Goal: Information Seeking & Learning: Learn about a topic

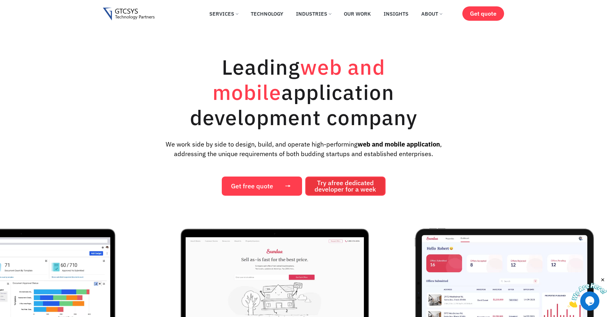
click at [334, 178] on span "free dedicated" at bounding box center [353, 182] width 42 height 9
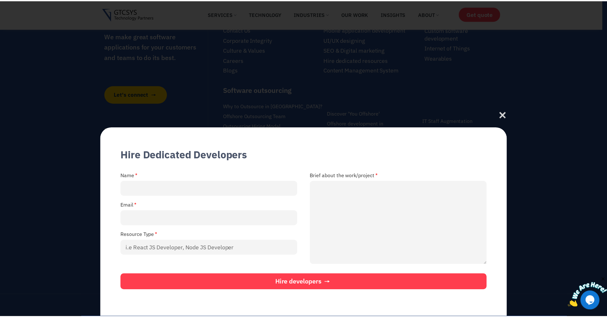
scroll to position [4445, 0]
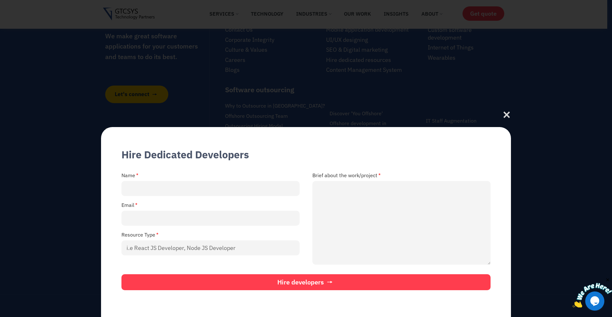
click at [278, 57] on div "Hire Dedicated Developers Name Brief about the work/project Email Resource Type…" at bounding box center [306, 158] width 612 height 317
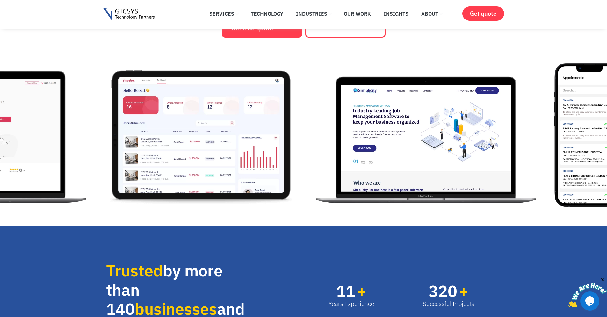
scroll to position [128, 0]
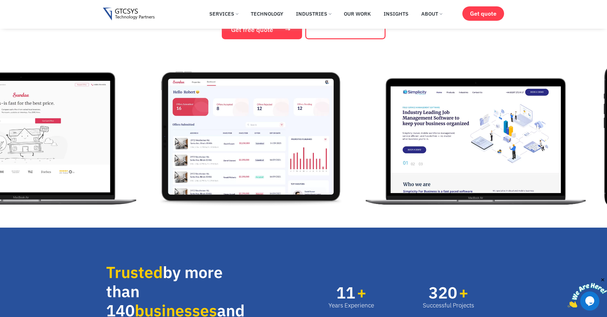
click at [233, 133] on img "5 / 12" at bounding box center [251, 136] width 194 height 143
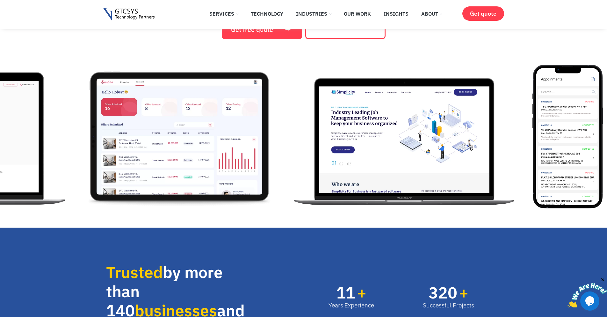
click at [355, 132] on img "6 / 12" at bounding box center [404, 136] width 231 height 143
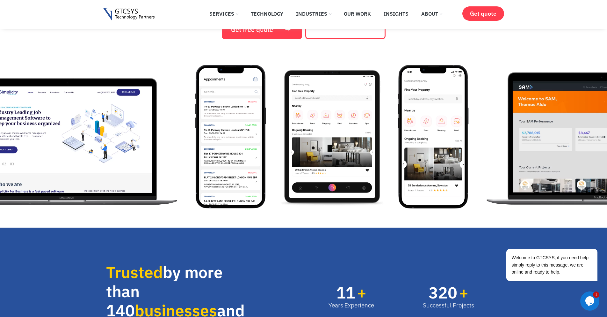
click at [147, 99] on img "6 / 12" at bounding box center [67, 136] width 231 height 143
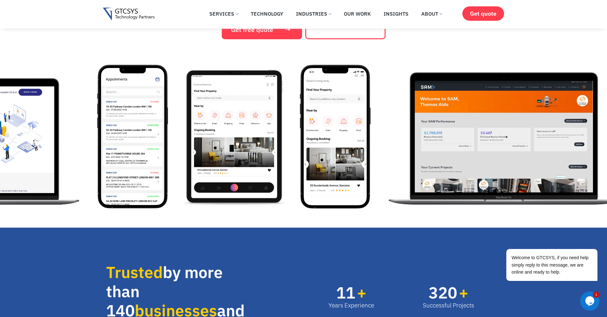
click at [330, 120] on img "9 / 12" at bounding box center [335, 136] width 71 height 143
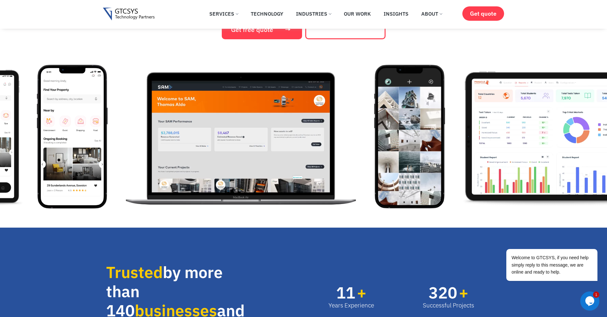
click at [181, 116] on img "10 / 12" at bounding box center [241, 136] width 241 height 143
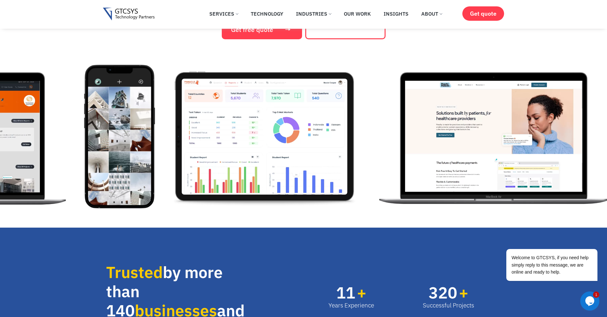
click at [232, 102] on img "12 / 12" at bounding box center [265, 136] width 194 height 143
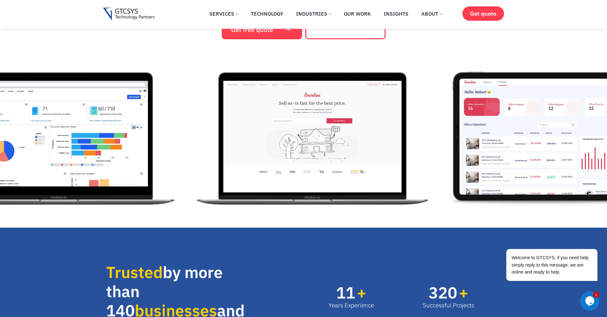
click at [191, 105] on div "3 / 12" at bounding box center [65, 136] width 254 height 143
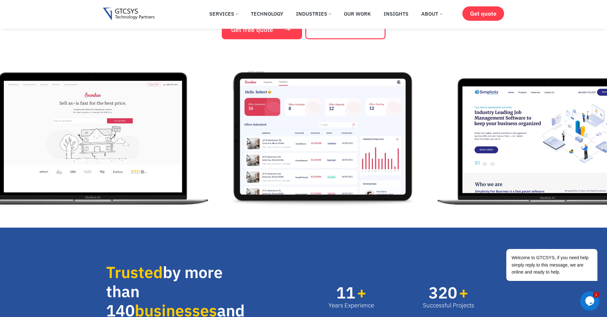
click at [190, 105] on img "4 / 12" at bounding box center [93, 136] width 241 height 143
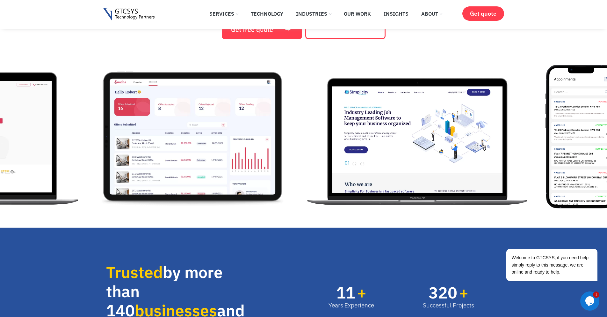
click at [257, 99] on img "5 / 12" at bounding box center [193, 136] width 194 height 143
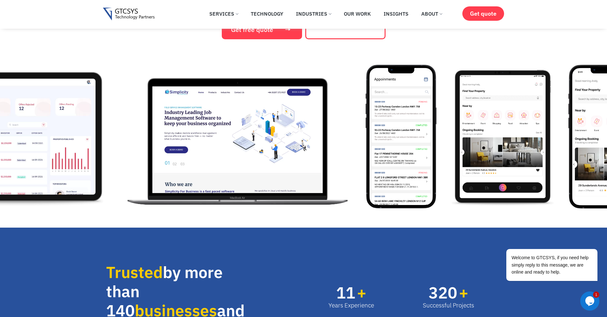
click at [335, 109] on img "6 / 12" at bounding box center [237, 136] width 231 height 143
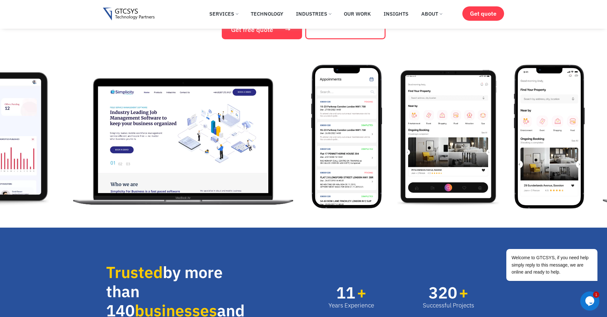
click at [287, 109] on img "6 / 12" at bounding box center [183, 136] width 231 height 143
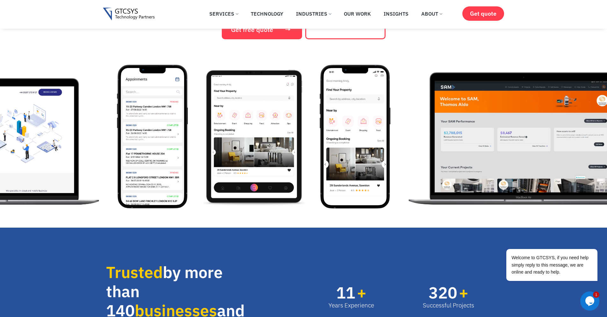
click at [211, 96] on img "8 / 12" at bounding box center [254, 136] width 106 height 143
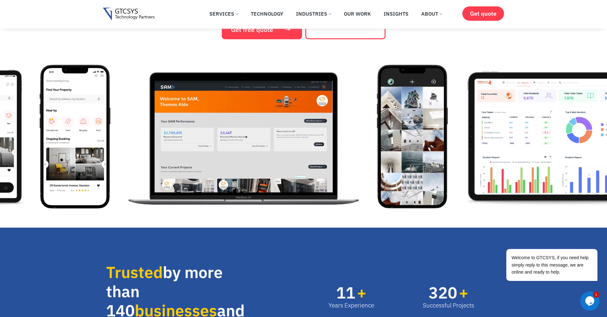
click at [113, 104] on div "9 / 12" at bounding box center [82, 136] width 84 height 143
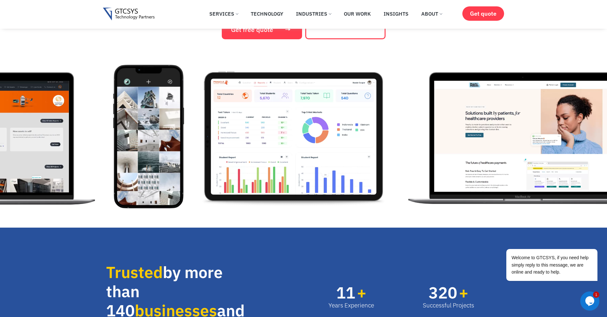
click at [122, 100] on img "11 / 12" at bounding box center [148, 136] width 71 height 143
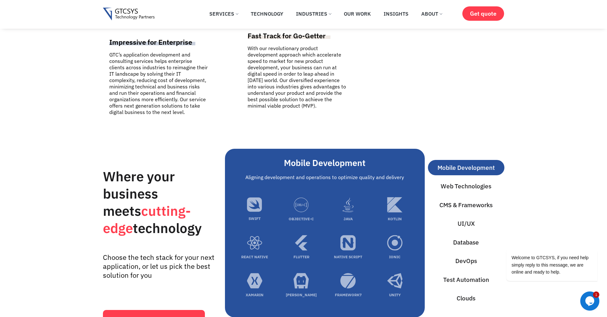
scroll to position [2009, 0]
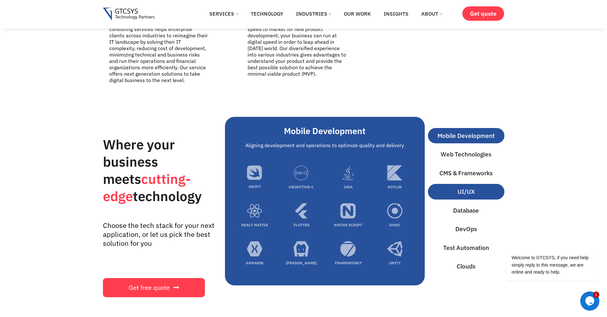
click at [460, 187] on span "UI/UX" at bounding box center [466, 191] width 17 height 9
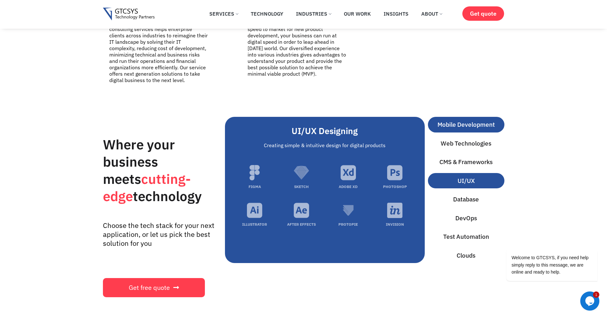
click at [465, 120] on span "Mobile Development" at bounding box center [466, 124] width 57 height 9
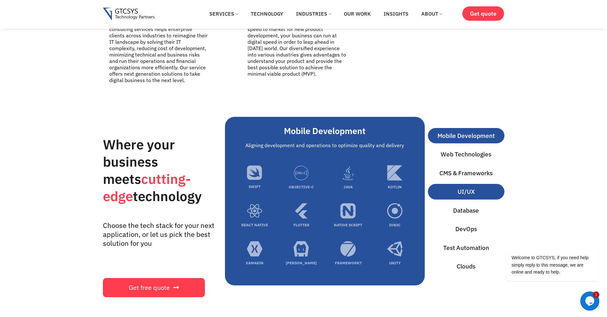
click at [472, 191] on button "UI/UX" at bounding box center [466, 192] width 77 height 16
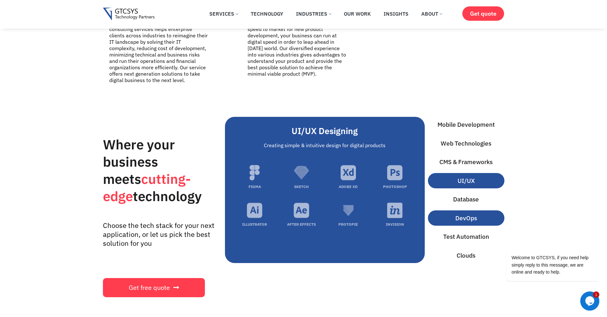
click at [468, 213] on span "DevOps" at bounding box center [467, 217] width 22 height 9
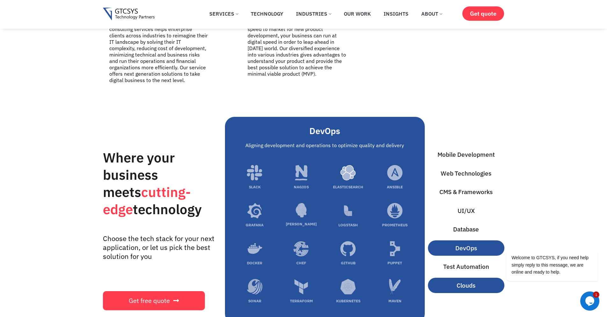
click at [470, 281] on span "Clouds" at bounding box center [466, 285] width 19 height 9
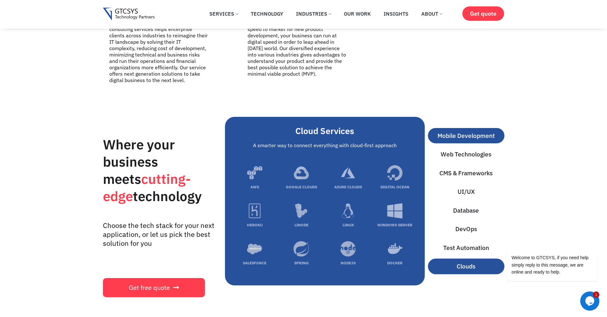
click at [480, 131] on span "Mobile Development" at bounding box center [466, 135] width 57 height 9
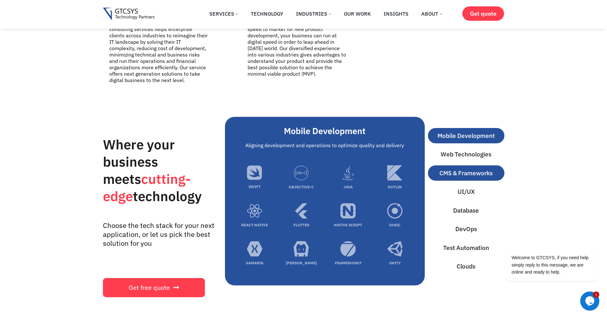
click at [471, 168] on span "CMS & Frameworks" at bounding box center [466, 172] width 53 height 9
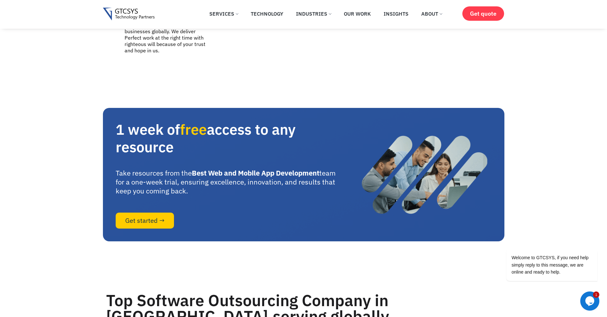
scroll to position [2773, 0]
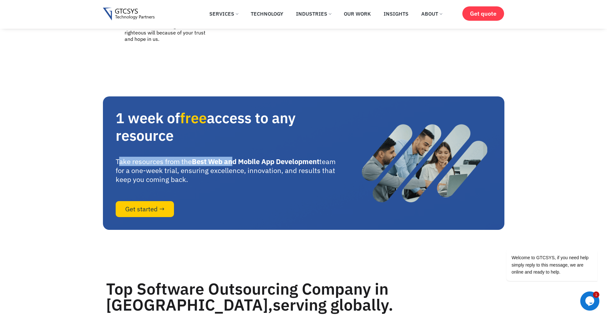
drag, startPoint x: 120, startPoint y: 168, endPoint x: 235, endPoint y: 173, distance: 115.5
click at [235, 173] on p "Take resources from the Best Web and Mobile App Development team for a one-week…" at bounding box center [231, 170] width 230 height 27
click at [219, 182] on p "Take resources from the Best Web and Mobile App Development team for a one-week…" at bounding box center [231, 170] width 230 height 27
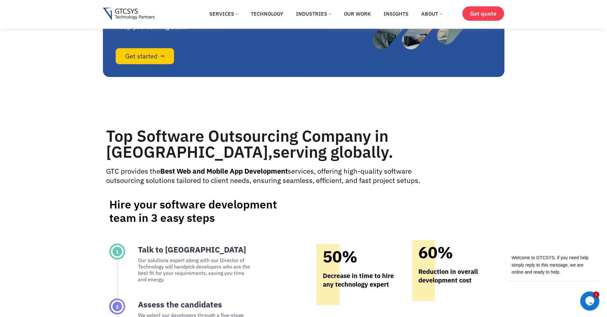
scroll to position [2933, 0]
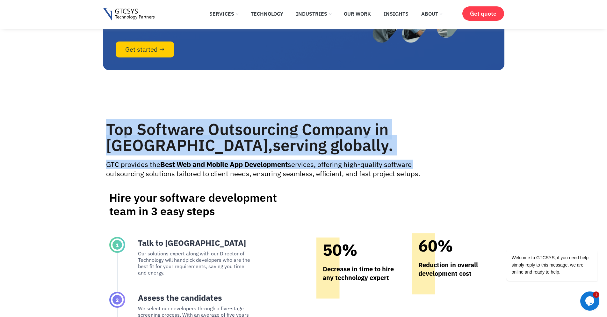
drag, startPoint x: 108, startPoint y: 140, endPoint x: 431, endPoint y: 167, distance: 323.7
click at [431, 167] on div "Top Software Outsourcing Company in [GEOGRAPHIC_DATA], serving globally . GTC p…" at bounding box center [304, 276] width 402 height 317
click at [433, 164] on div "Top Software Outsourcing Company in [GEOGRAPHIC_DATA], serving globally . GTC p…" at bounding box center [304, 276] width 402 height 317
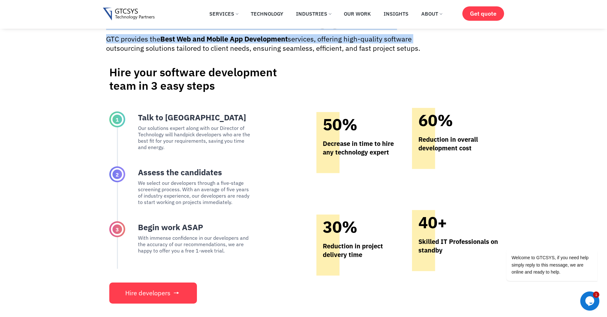
scroll to position [3060, 0]
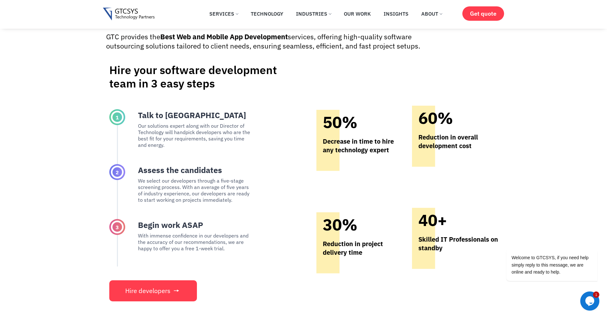
click at [435, 150] on p "Reduction in overall development cost" at bounding box center [455, 141] width 86 height 17
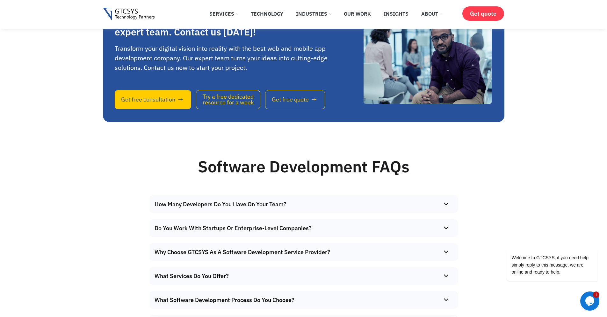
scroll to position [4144, 0]
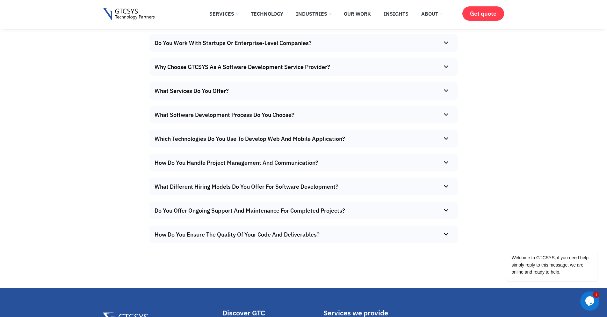
click at [396, 99] on summary "What Services Do You Offer?" at bounding box center [302, 91] width 305 height 18
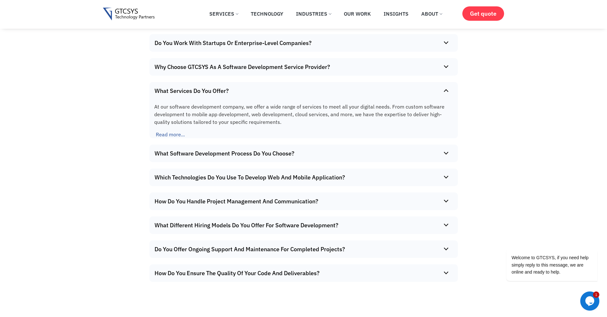
click at [398, 99] on summary "What Services Do You Offer?" at bounding box center [302, 91] width 305 height 18
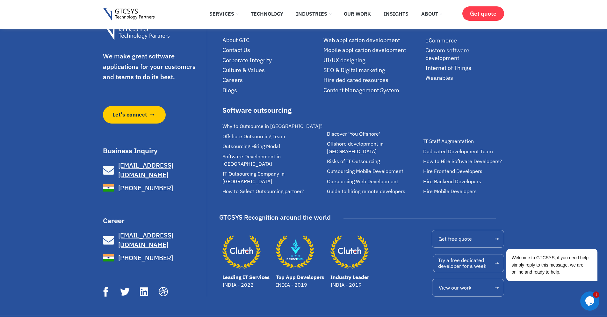
scroll to position [4471, 0]
